Goal: Task Accomplishment & Management: Use online tool/utility

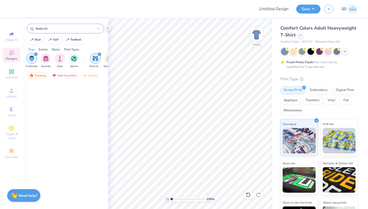
scroll to position [892, 0]
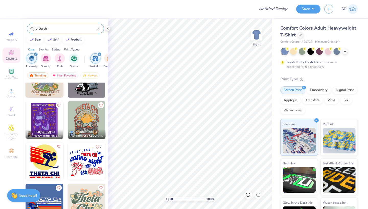
type input "theta chi"
click at [85, 118] on img at bounding box center [87, 120] width 38 height 38
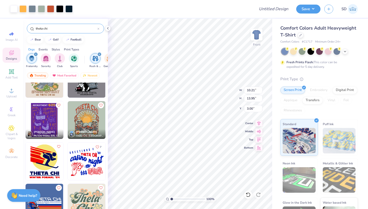
click at [302, 37] on div "Comfort Colors Adult Heavyweight T-Shirt" at bounding box center [318, 32] width 77 height 14
click at [301, 36] on div at bounding box center [301, 35] width 6 height 6
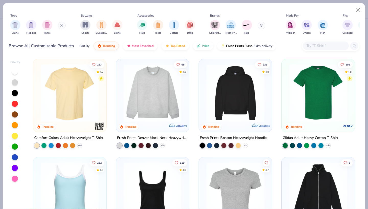
click at [321, 93] on img at bounding box center [318, 93] width 63 height 58
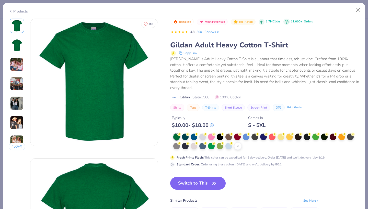
click at [237, 144] on icon at bounding box center [238, 146] width 4 height 4
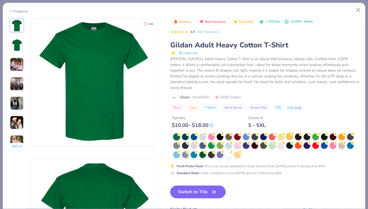
click at [290, 133] on div at bounding box center [289, 136] width 7 height 7
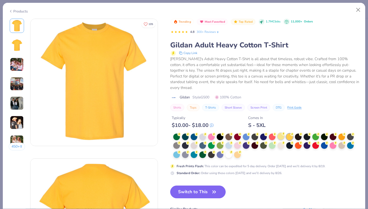
click at [282, 133] on div at bounding box center [280, 136] width 7 height 7
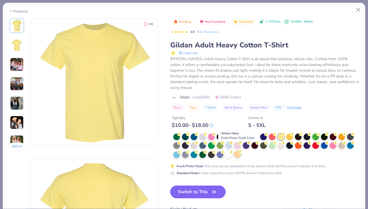
click at [236, 151] on div at bounding box center [237, 154] width 7 height 7
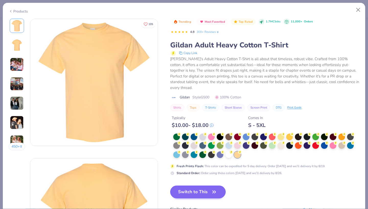
click at [182, 186] on button "Switch to This" at bounding box center [197, 192] width 55 height 13
click at [196, 186] on button "Switch to This" at bounding box center [197, 192] width 55 height 13
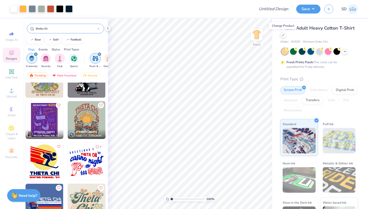
click at [342, 50] on div at bounding box center [319, 51] width 76 height 7
click at [344, 50] on icon at bounding box center [345, 51] width 4 height 4
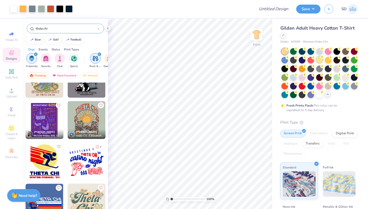
click at [321, 59] on div at bounding box center [319, 59] width 7 height 7
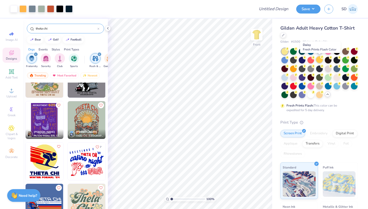
click at [319, 60] on div at bounding box center [319, 59] width 7 height 7
click at [336, 78] on div at bounding box center [336, 77] width 7 height 7
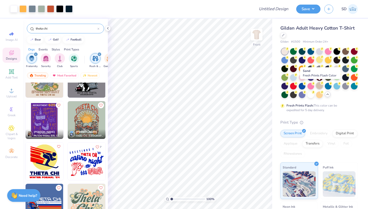
click at [317, 85] on div at bounding box center [319, 86] width 7 height 7
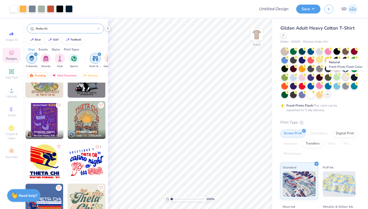
click at [346, 77] on div at bounding box center [345, 77] width 7 height 7
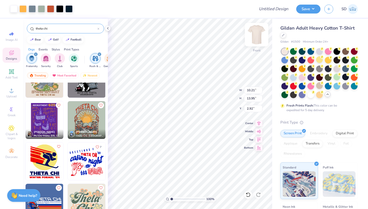
type input "11.28"
type input "15.42"
type input "1.45"
type input "3.35"
click at [256, 34] on img at bounding box center [256, 35] width 20 height 20
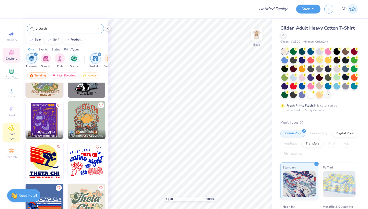
click at [16, 137] on span "Clipart & logos" at bounding box center [12, 136] width 18 height 8
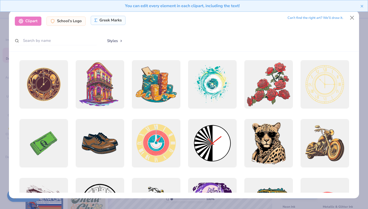
click at [107, 19] on div "Greek Marks" at bounding box center [108, 20] width 35 height 9
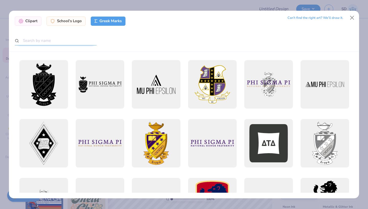
click at [34, 43] on input "text" at bounding box center [56, 40] width 82 height 9
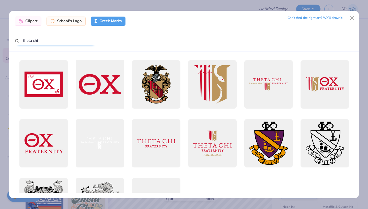
scroll to position [20, 0]
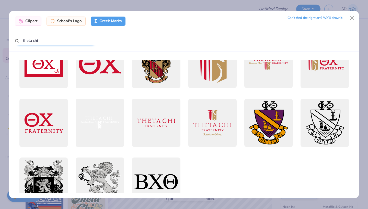
type input "theta chi"
click at [90, 75] on div at bounding box center [99, 63] width 53 height 53
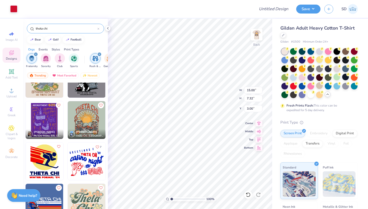
type input "5.86"
type input "2.86"
type input "3.53"
type input "4.71"
type input "2.30"
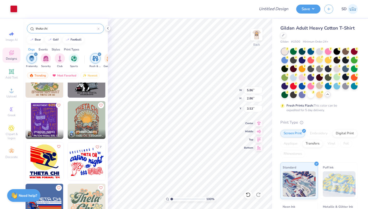
type input "4.09"
click at [254, 37] on img at bounding box center [256, 35] width 20 height 20
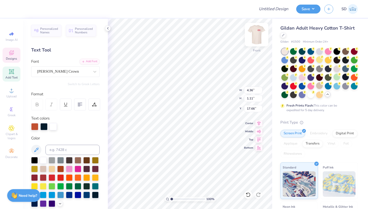
type textarea "2025"
click at [141, 18] on div "Design Title Save SD Image AI Designs Add Text Upload Greek Clipart & logos Dec…" at bounding box center [184, 104] width 368 height 209
type input "4.26"
type input "1.13"
type input "17.65"
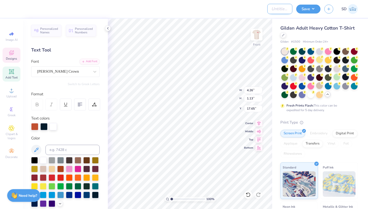
click at [271, 8] on input "Design Title" at bounding box center [279, 9] width 25 height 10
type input "design 3"
click at [307, 12] on button "Save" at bounding box center [308, 8] width 24 height 9
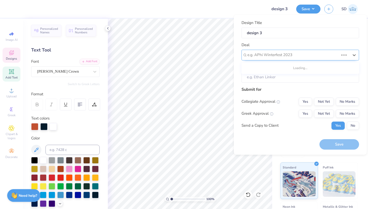
click at [286, 56] on div "e.g. APhi Winterfest 2023" at bounding box center [292, 55] width 91 height 6
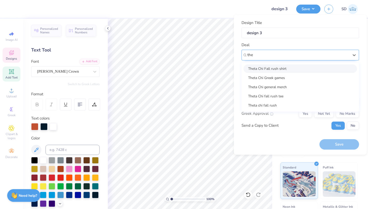
click at [261, 67] on div "Theta Chi Fall rush shirt" at bounding box center [299, 69] width 113 height 8
type input "the"
type input "[PERSON_NAME]"
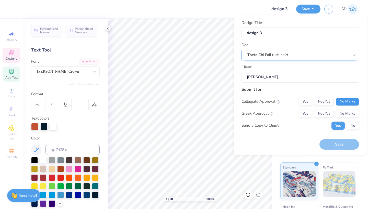
click at [339, 99] on button "No Marks" at bounding box center [347, 102] width 23 height 8
click at [309, 115] on button "Yes" at bounding box center [305, 114] width 13 height 8
click at [330, 145] on button "Save" at bounding box center [339, 144] width 40 height 10
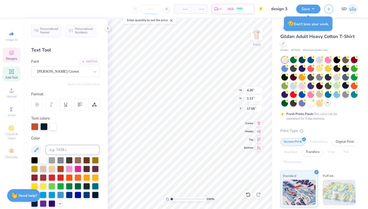
click at [155, 12] on input "number" at bounding box center [151, 8] width 20 height 9
type input "35"
click at [255, 32] on img at bounding box center [256, 35] width 20 height 20
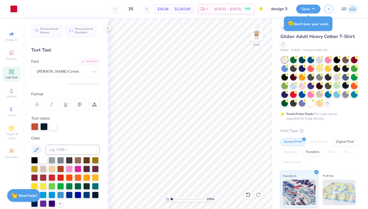
click at [255, 32] on img at bounding box center [256, 35] width 10 height 10
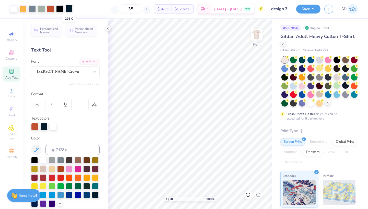
click at [70, 10] on div at bounding box center [68, 8] width 7 height 7
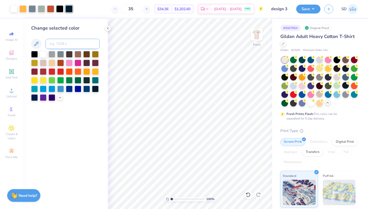
click at [63, 43] on input at bounding box center [72, 44] width 54 height 10
type input "black"
click at [58, 44] on input "black" at bounding box center [72, 44] width 54 height 10
click at [33, 54] on div at bounding box center [34, 54] width 7 height 7
click at [11, 7] on div at bounding box center [13, 8] width 7 height 7
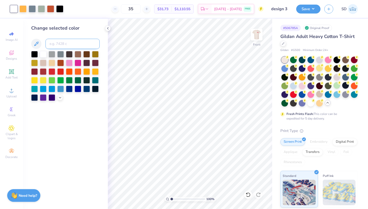
click at [56, 43] on input at bounding box center [72, 44] width 54 height 10
type input "1365"
click at [304, 11] on button "Save" at bounding box center [308, 8] width 24 height 9
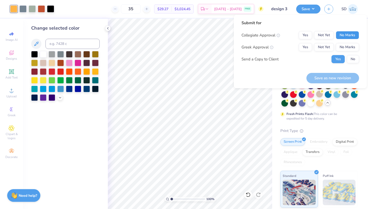
click at [341, 36] on button "No Marks" at bounding box center [347, 35] width 23 height 8
click at [304, 46] on button "Yes" at bounding box center [305, 47] width 13 height 8
click at [318, 80] on button "Save as new revision" at bounding box center [332, 78] width 53 height 10
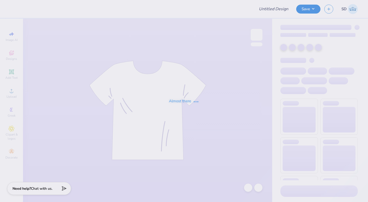
type input "Fall Recruitment tank"
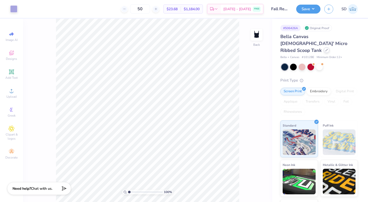
click at [324, 47] on div at bounding box center [327, 50] width 6 height 6
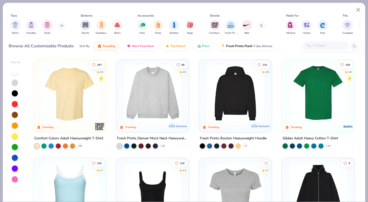
click at [317, 43] on input "text" at bounding box center [325, 46] width 39 height 6
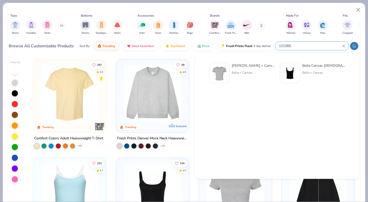
type input "1010BE"
click at [334, 66] on div "Bella Canvas [DEMOGRAPHIC_DATA]' Micro Ribbed Scoop Tank" at bounding box center [323, 65] width 43 height 5
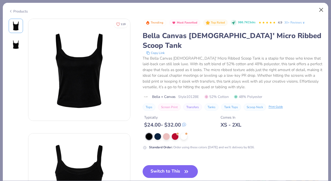
click at [323, 8] on button "Close" at bounding box center [321, 10] width 10 height 10
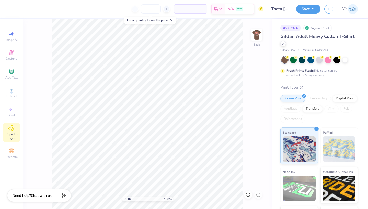
click at [16, 129] on div "Clipart & logos" at bounding box center [12, 132] width 18 height 19
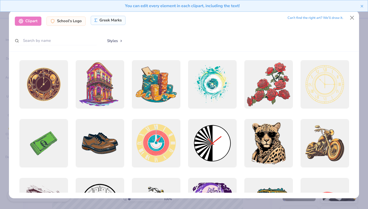
click at [101, 21] on div "Greek Marks" at bounding box center [108, 20] width 35 height 9
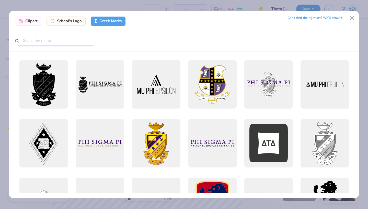
click at [92, 41] on input "text" at bounding box center [56, 40] width 82 height 9
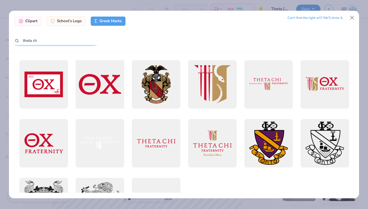
type input "theta ch"
click at [95, 85] on div at bounding box center [99, 84] width 53 height 53
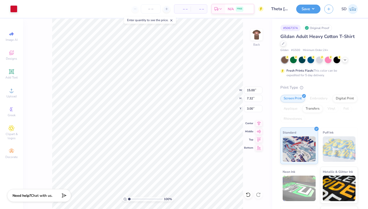
type input "4.51"
type input "2.20"
type input "3.35"
click at [304, 6] on button "Save" at bounding box center [308, 8] width 24 height 9
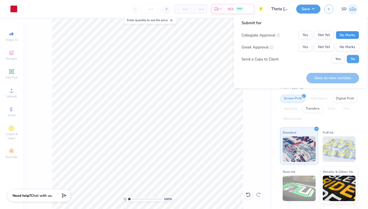
click at [344, 34] on button "No Marks" at bounding box center [347, 35] width 23 height 8
click at [308, 46] on button "Yes" at bounding box center [305, 47] width 13 height 8
click at [339, 63] on div "Submit for Collegiate Approval Yes Not Yet No Marks Greek Approval Yes Not Yet …" at bounding box center [300, 43] width 118 height 47
click at [338, 59] on button "Yes" at bounding box center [337, 59] width 13 height 8
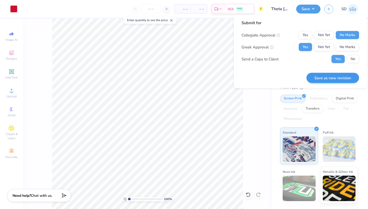
click at [336, 76] on button "Save as new revision" at bounding box center [332, 78] width 53 height 10
click at [150, 5] on input "number" at bounding box center [151, 8] width 20 height 9
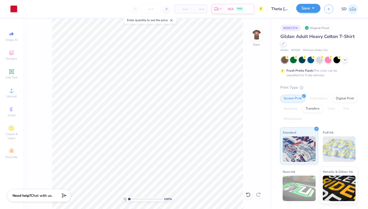
click at [301, 5] on button "Save" at bounding box center [308, 8] width 24 height 9
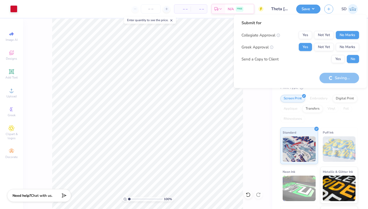
click at [338, 75] on div "Saving..." at bounding box center [339, 78] width 40 height 10
click at [154, 6] on input "number" at bounding box center [151, 8] width 20 height 9
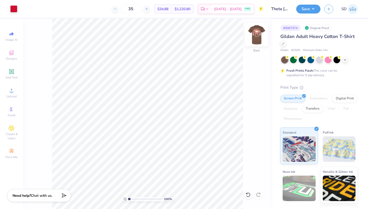
type input "35"
click at [253, 36] on img at bounding box center [256, 35] width 20 height 20
click at [254, 33] on img at bounding box center [256, 35] width 20 height 20
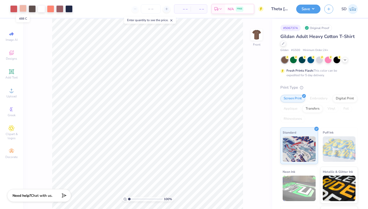
click at [24, 9] on div at bounding box center [22, 8] width 7 height 7
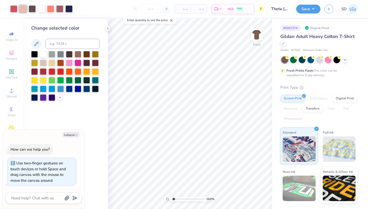
type input "1.71"
click at [174, 197] on input "range" at bounding box center [187, 199] width 34 height 5
click at [68, 11] on div at bounding box center [68, 8] width 7 height 7
type textarea "x"
click at [61, 43] on input at bounding box center [72, 44] width 54 height 10
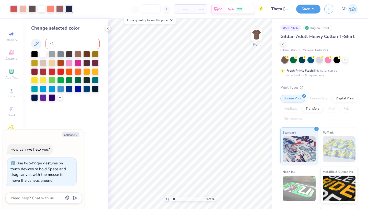
type input "411"
type textarea "x"
click at [152, 8] on input "number" at bounding box center [151, 8] width 20 height 9
type input "35"
click at [92, 13] on div "35 $32.25 Per Item $1,128.75 Total Est. Delivery Aug 24 - 27 FREE" at bounding box center [165, 9] width 196 height 18
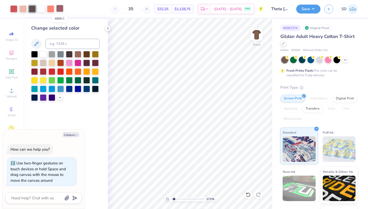
click at [59, 9] on div at bounding box center [59, 8] width 7 height 7
type textarea "x"
click at [60, 43] on input at bounding box center [72, 44] width 54 height 10
type input "411"
click at [259, 34] on img at bounding box center [256, 35] width 20 height 20
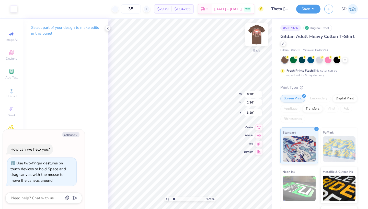
type textarea "x"
drag, startPoint x: 174, startPoint y: 198, endPoint x: 168, endPoint y: 198, distance: 5.4
type input "1"
click at [168, 198] on div "100 %" at bounding box center [190, 199] width 51 height 5
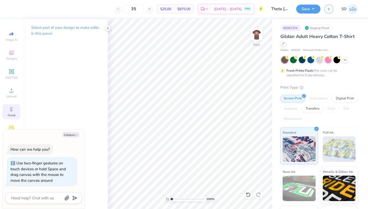
click at [11, 108] on icon at bounding box center [11, 110] width 6 height 6
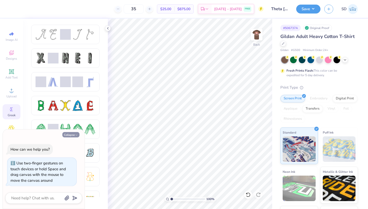
click at [67, 134] on button "Collapse" at bounding box center [70, 134] width 17 height 5
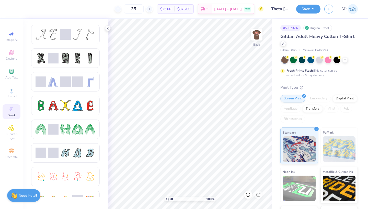
type textarea "x"
click at [9, 130] on icon at bounding box center [11, 128] width 6 height 6
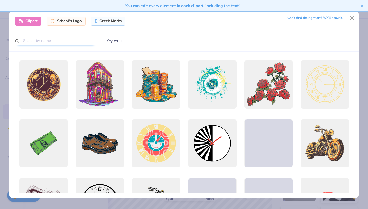
click at [60, 40] on input "text" at bounding box center [56, 40] width 82 height 9
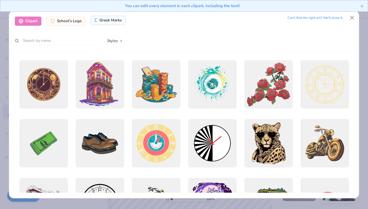
click at [100, 19] on div "Greek Marks" at bounding box center [108, 20] width 35 height 9
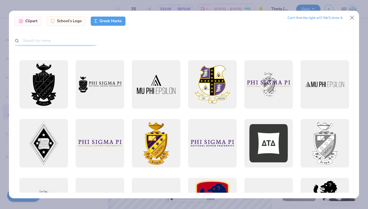
click at [45, 42] on input "text" at bounding box center [56, 40] width 82 height 9
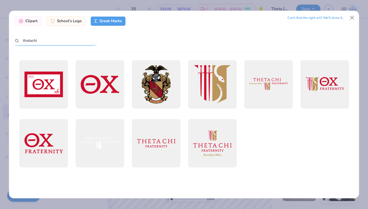
type input "theta chi"
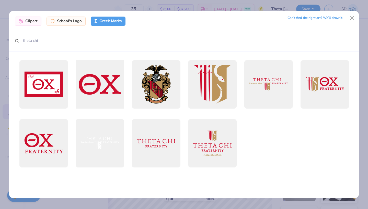
drag, startPoint x: 45, startPoint y: 42, endPoint x: 103, endPoint y: 79, distance: 69.9
click at [103, 79] on div at bounding box center [99, 84] width 53 height 53
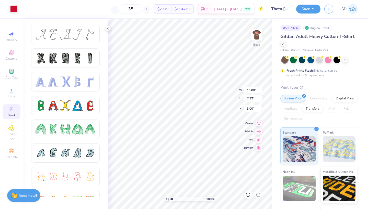
type input "3.78"
type input "1.84"
type input "3.63"
click at [319, 24] on div "# 506737A Original Proof Gildan Adult Heavy Cotton T-Shirt Gildan # G500 Minimu…" at bounding box center [320, 131] width 96 height 225
click at [304, 9] on button "Save" at bounding box center [308, 8] width 24 height 9
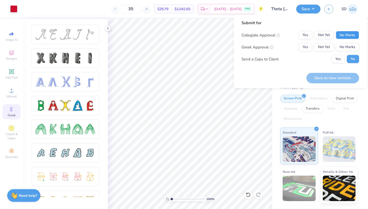
click at [343, 38] on button "No Marks" at bounding box center [347, 35] width 23 height 8
click at [302, 49] on button "Yes" at bounding box center [305, 47] width 13 height 8
click at [325, 75] on button "Save as new revision" at bounding box center [332, 78] width 53 height 10
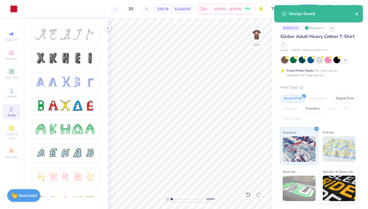
click at [358, 15] on icon "close" at bounding box center [357, 14] width 4 height 4
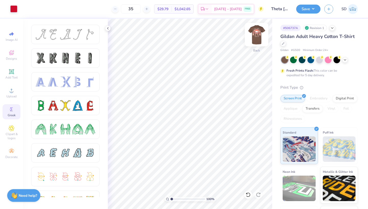
click at [259, 40] on img at bounding box center [256, 35] width 20 height 20
